Goal: Task Accomplishment & Management: Complete application form

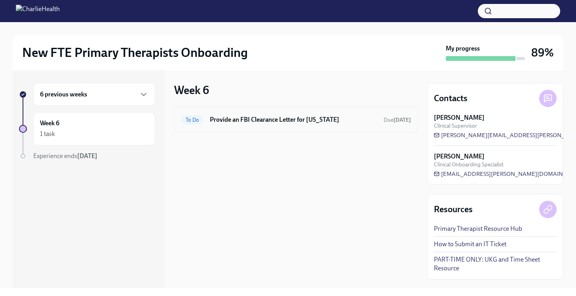
click at [277, 127] on div "To Do Provide an FBI Clearance Letter for [US_STATE] Due [DATE]" at bounding box center [295, 120] width 243 height 26
click at [267, 122] on h6 "Provide an FBI Clearance Letter for [US_STATE]" at bounding box center [293, 120] width 167 height 9
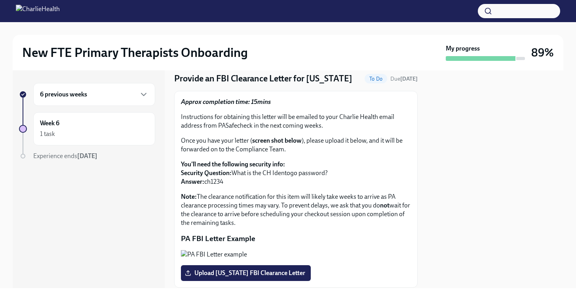
scroll to position [29, 0]
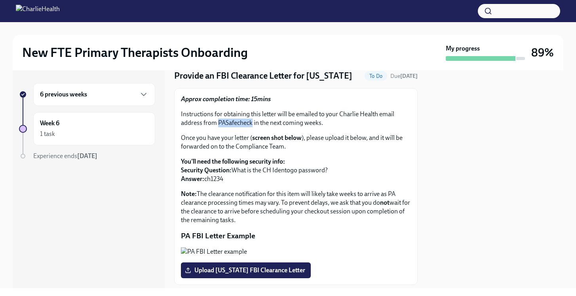
drag, startPoint x: 217, startPoint y: 123, endPoint x: 251, endPoint y: 126, distance: 33.8
click at [251, 126] on p "Instructions for obtaining this letter will be emailed to your Charlie Health e…" at bounding box center [296, 118] width 230 height 17
copy p "PASafecheck"
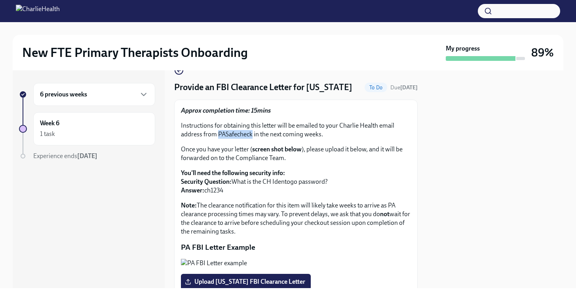
scroll to position [0, 0]
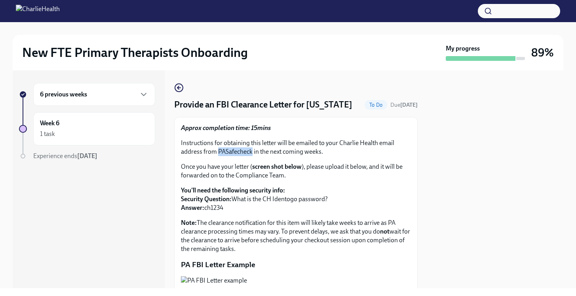
drag, startPoint x: 227, startPoint y: 209, endPoint x: 206, endPoint y: 211, distance: 21.5
click at [206, 211] on p "You'll need the following security info: Security Question: What is the CH Iden…" at bounding box center [296, 199] width 230 height 26
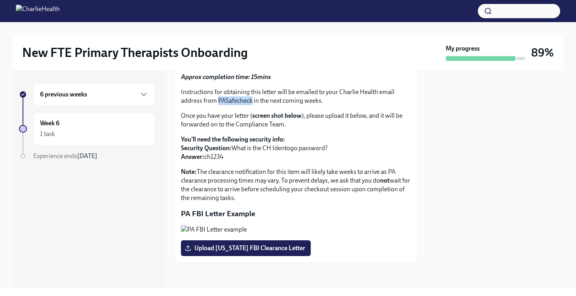
scroll to position [79, 0]
click at [230, 135] on p "You'll need the following security info: Security Question: What is the CH Iden…" at bounding box center [296, 148] width 230 height 26
drag, startPoint x: 226, startPoint y: 131, endPoint x: 206, endPoint y: 132, distance: 19.5
click at [206, 135] on p "You'll need the following security info: Security Question: What is the CH Iden…" at bounding box center [296, 148] width 230 height 26
copy p "ch1234"
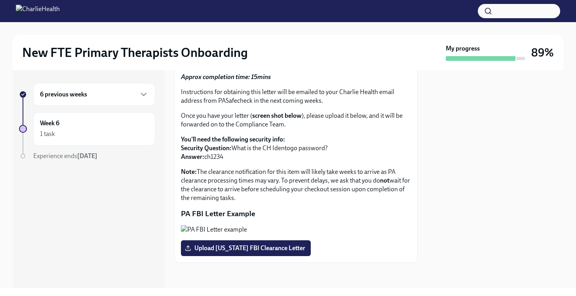
scroll to position [119, 0]
click at [247, 249] on span "Upload [US_STATE] FBI Clearance Letter" at bounding box center [245, 249] width 119 height 8
click at [0, 0] on input "Upload [US_STATE] FBI Clearance Letter" at bounding box center [0, 0] width 0 height 0
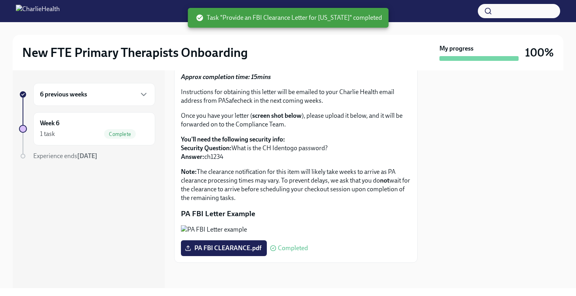
scroll to position [0, 0]
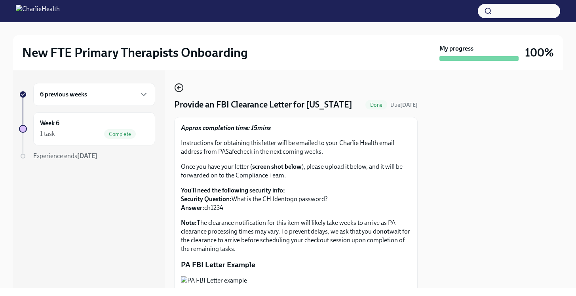
click at [180, 87] on icon "button" at bounding box center [178, 87] width 9 height 9
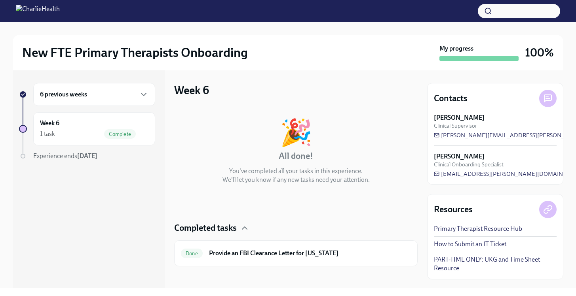
click at [94, 148] on div "6 previous weeks Week 6 1 task Complete Experience ends [DATE]" at bounding box center [87, 137] width 136 height 109
click at [93, 133] on div "1 task Complete" at bounding box center [94, 133] width 108 height 9
click at [118, 98] on div "6 previous weeks" at bounding box center [94, 94] width 108 height 9
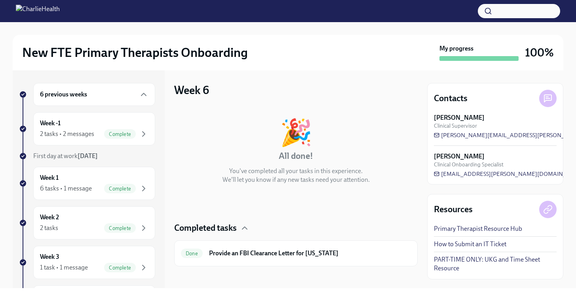
click at [117, 99] on div "6 previous weeks" at bounding box center [94, 94] width 122 height 23
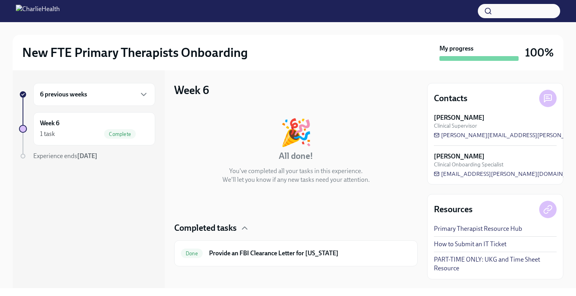
click at [139, 96] on div "6 previous weeks" at bounding box center [94, 94] width 108 height 9
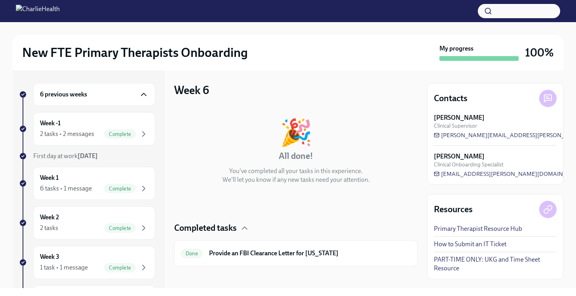
click at [139, 94] on icon "button" at bounding box center [143, 94] width 9 height 9
